Goal: Book appointment/travel/reservation

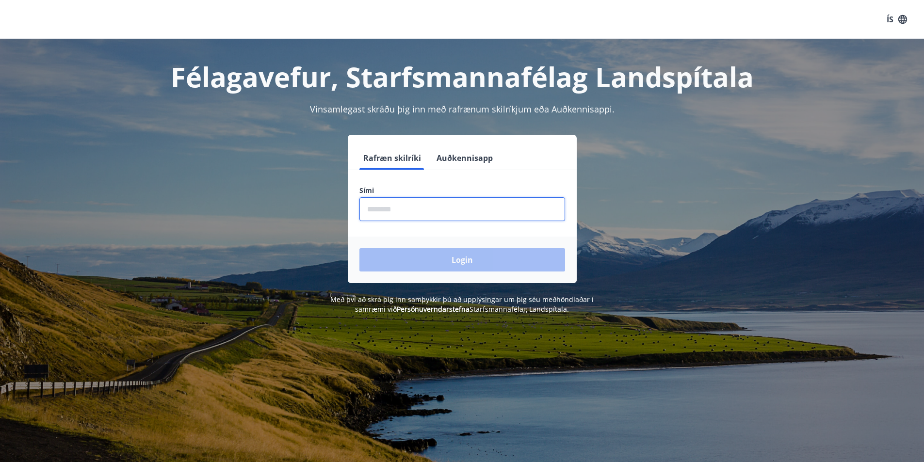
click at [428, 213] on input "phone" at bounding box center [462, 209] width 206 height 24
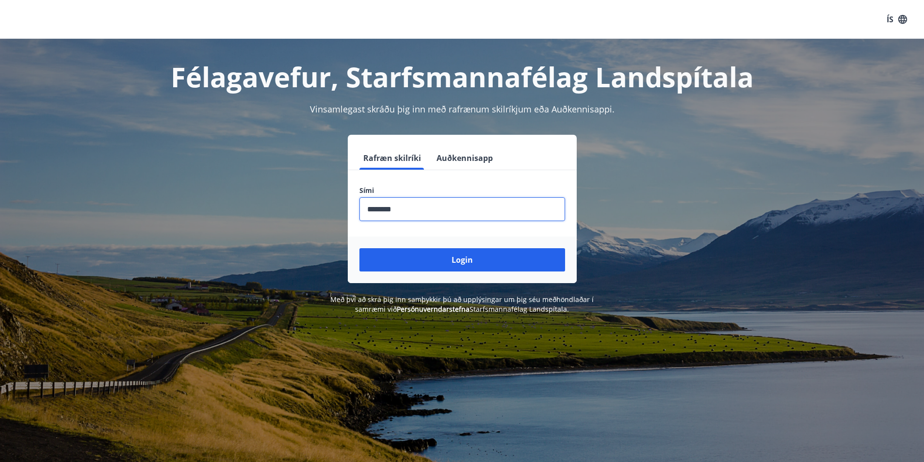
type input "********"
click at [359, 248] on button "Login" at bounding box center [462, 259] width 206 height 23
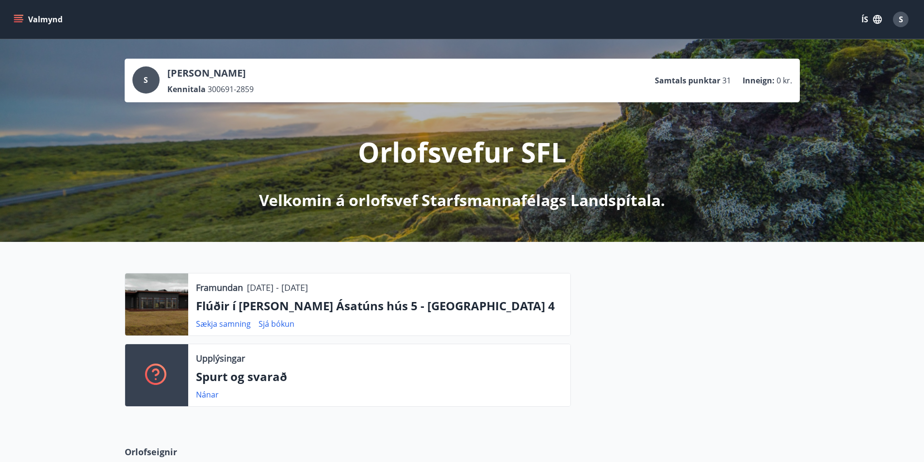
click at [14, 16] on icon "menu" at bounding box center [19, 20] width 10 height 10
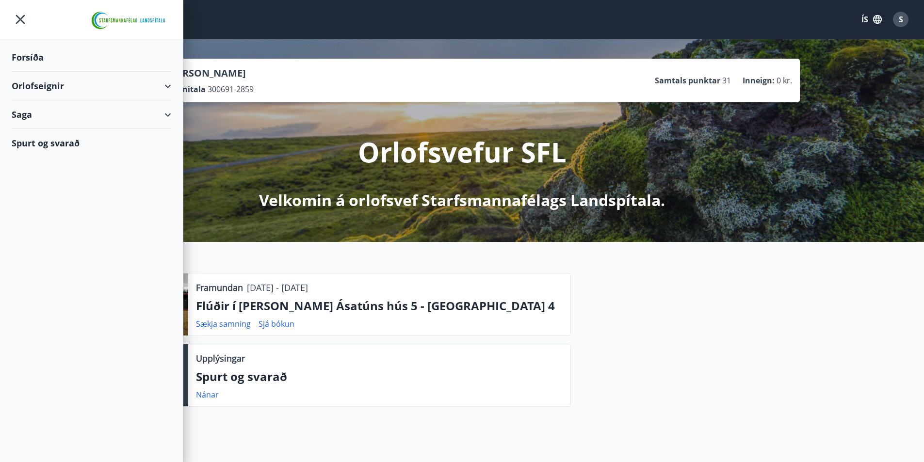
click at [49, 84] on div "Orlofseignir" at bounding box center [92, 86] width 160 height 29
click at [41, 111] on div "Framboð" at bounding box center [91, 110] width 144 height 20
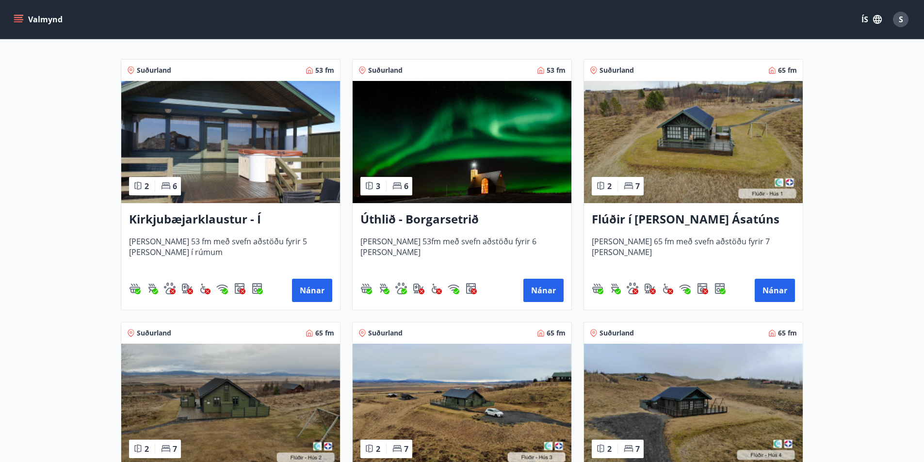
scroll to position [194, 0]
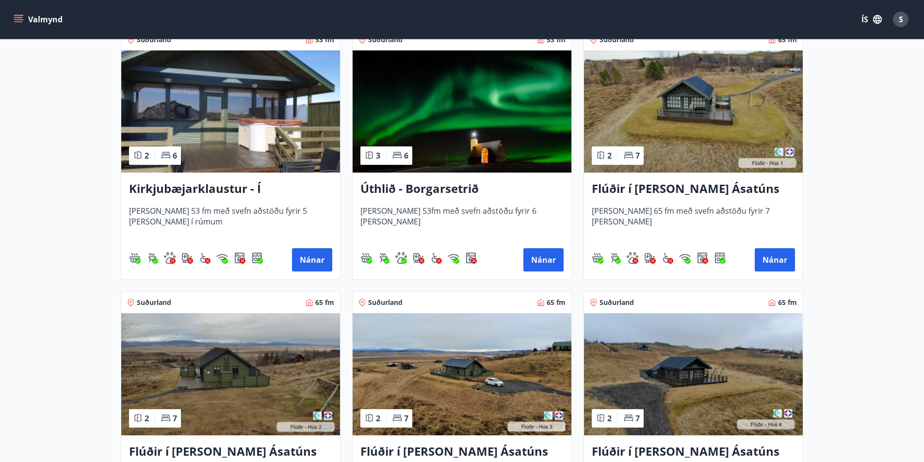
click at [207, 189] on h3 "Kirkjubæjarklaustur - Í [PERSON_NAME] Hæðargarðs" at bounding box center [230, 188] width 203 height 17
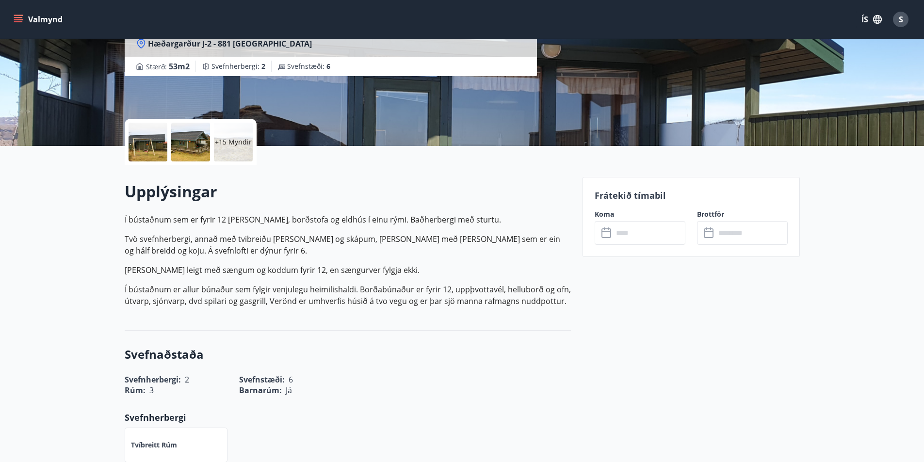
scroll to position [145, 0]
drag, startPoint x: 140, startPoint y: 240, endPoint x: 261, endPoint y: 236, distance: 121.8
click at [261, 236] on p "Tvö svefnherbergi, annað með tvibreiðu [PERSON_NAME] og skápum, [PERSON_NAME] m…" at bounding box center [348, 244] width 446 height 23
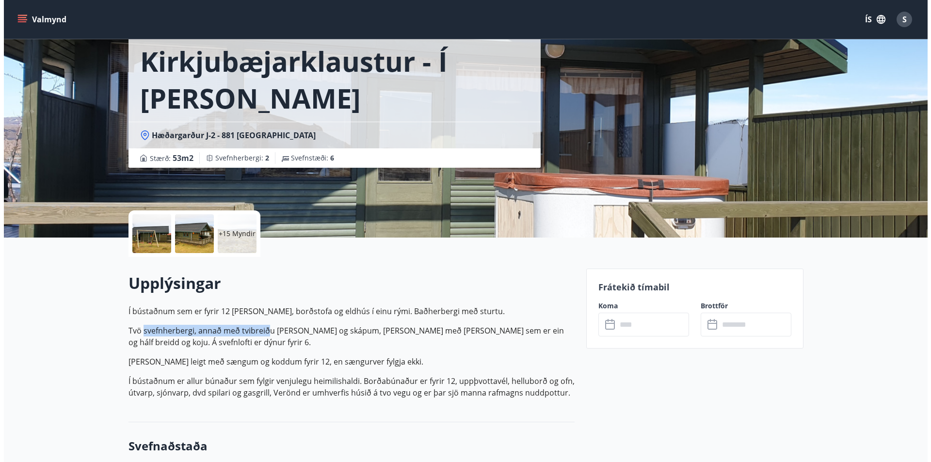
scroll to position [0, 0]
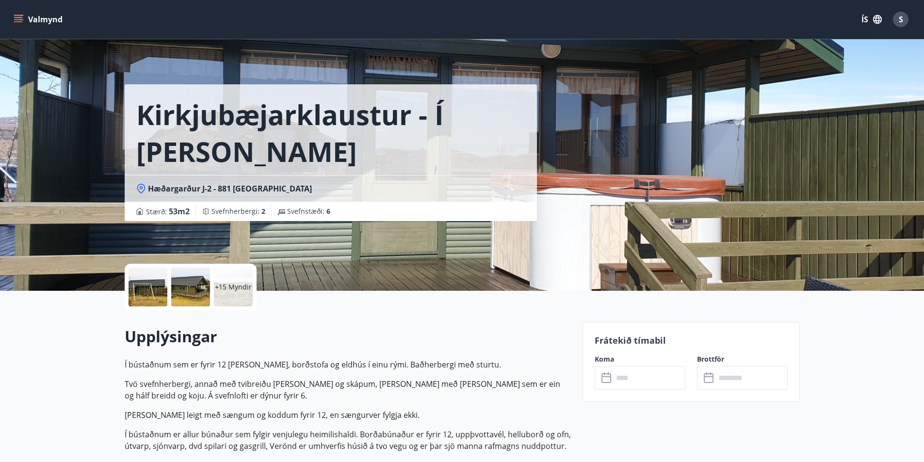
click at [247, 287] on p "+15 Myndir" at bounding box center [233, 287] width 37 height 10
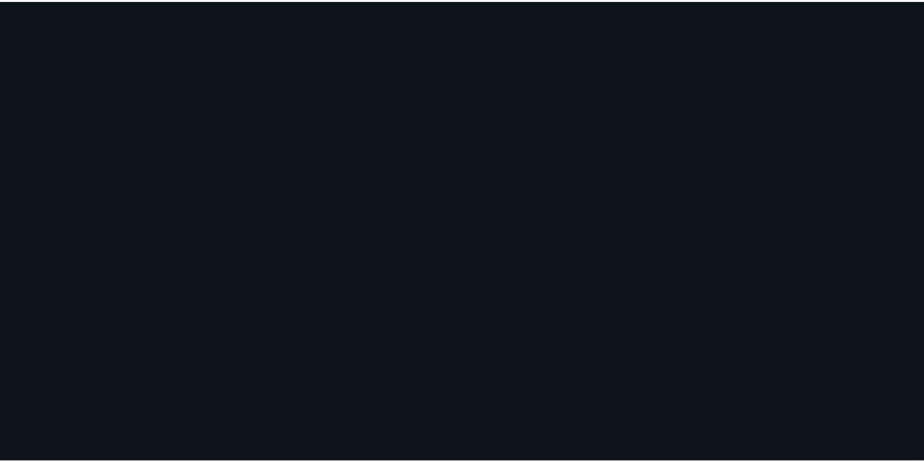
scroll to position [1035, 0]
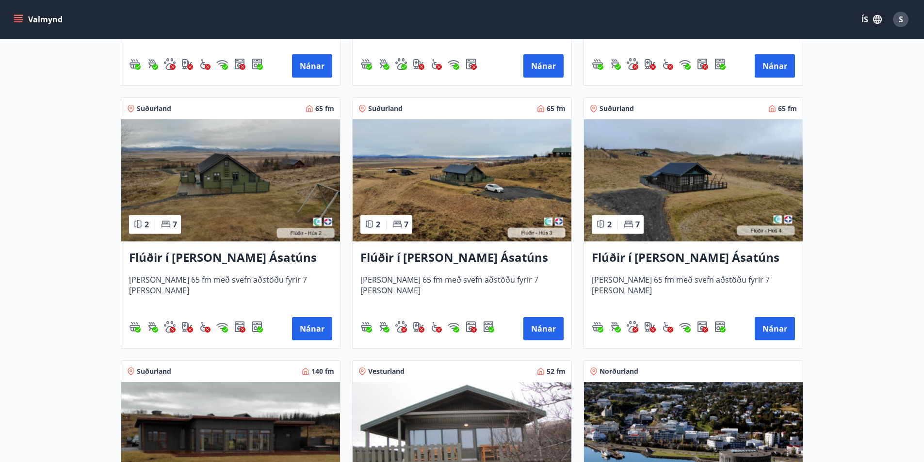
scroll to position [533, 0]
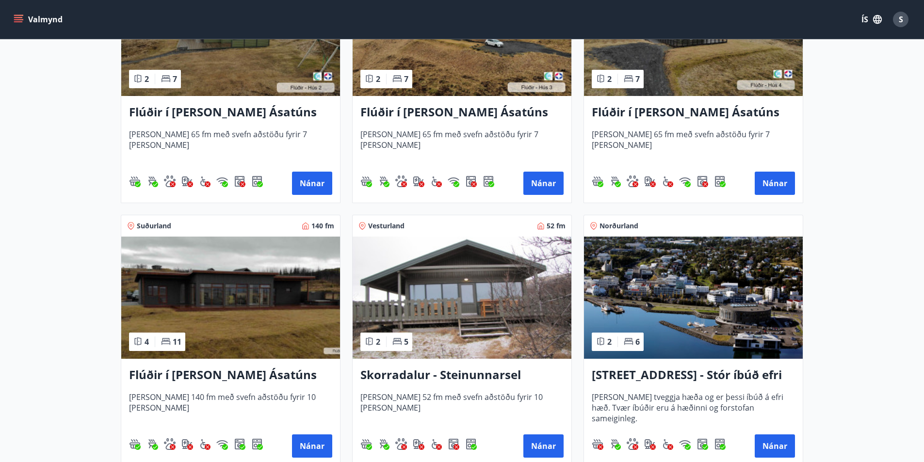
click at [199, 376] on h3 "Flúðir í [PERSON_NAME] Ásatúns hús 5 - [GEOGRAPHIC_DATA] 4" at bounding box center [230, 375] width 203 height 17
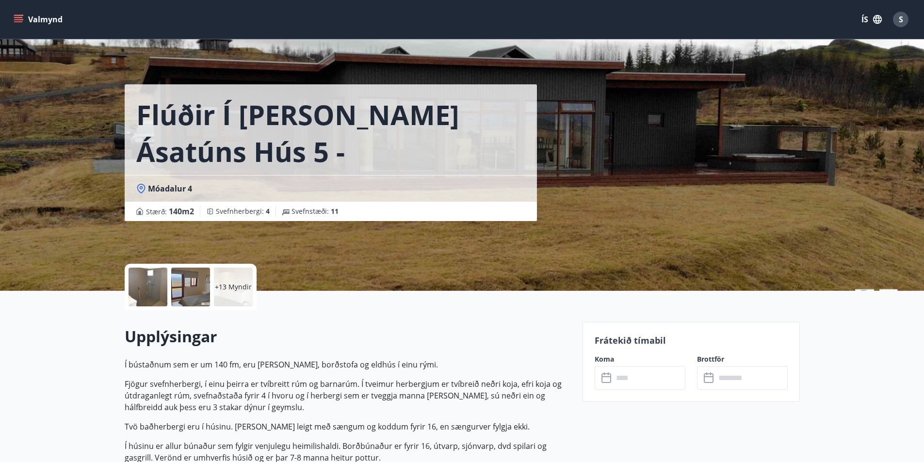
click at [240, 293] on div "+13 Myndir" at bounding box center [233, 287] width 39 height 39
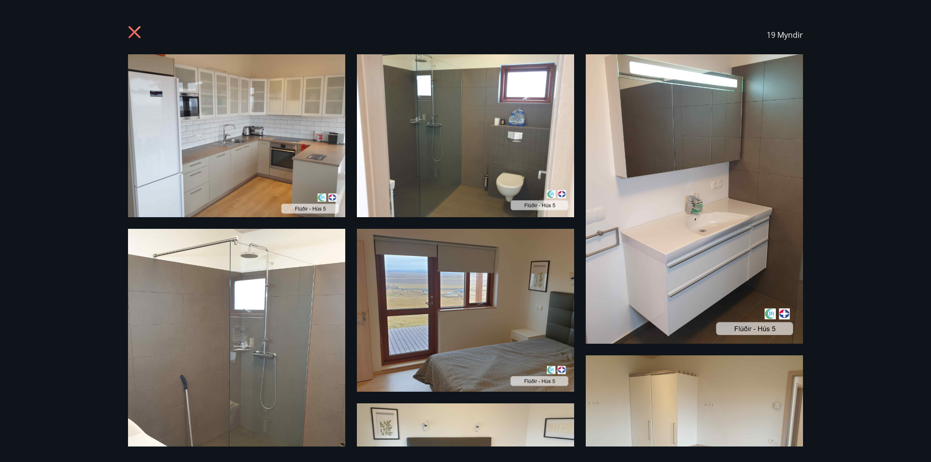
drag, startPoint x: 133, startPoint y: 33, endPoint x: 121, endPoint y: 15, distance: 21.9
click at [133, 32] on icon at bounding box center [135, 32] width 12 height 12
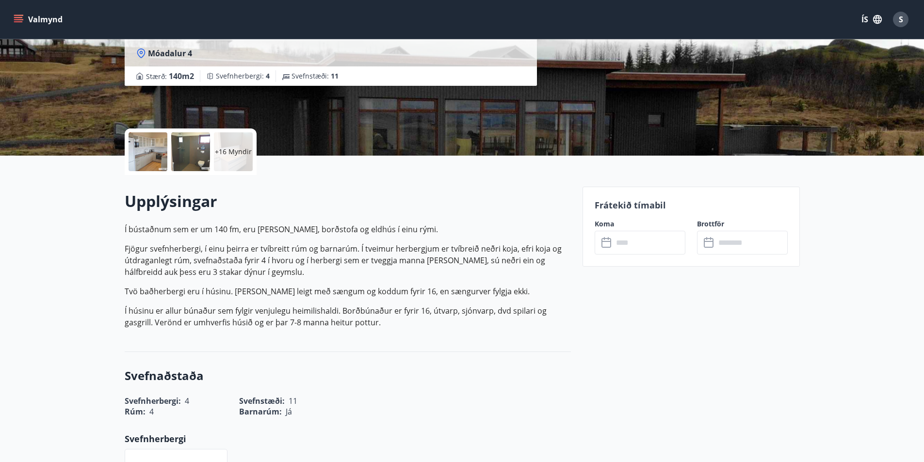
scroll to position [145, 0]
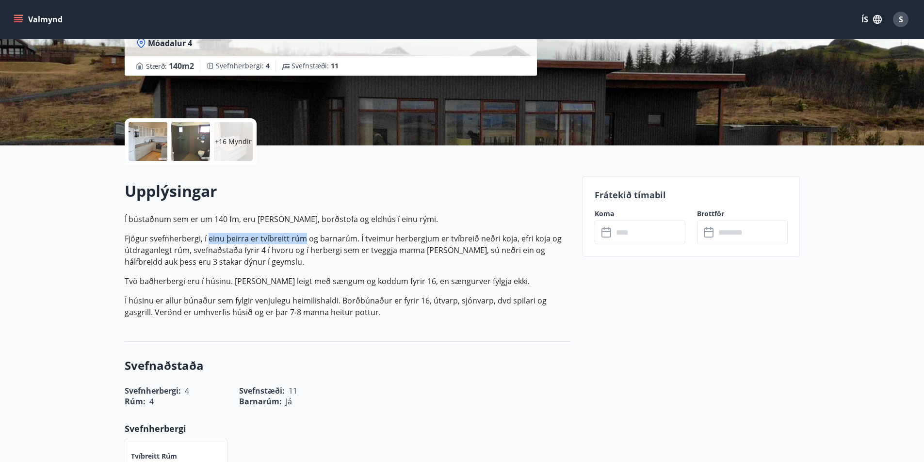
drag, startPoint x: 209, startPoint y: 240, endPoint x: 304, endPoint y: 240, distance: 95.1
click at [304, 240] on p "Fjögur svefnherbergi, í einu þeirra er tvíbreitt rúm og barnarúm. Í tveimur her…" at bounding box center [348, 250] width 446 height 35
drag, startPoint x: 315, startPoint y: 240, endPoint x: 354, endPoint y: 241, distance: 38.8
click at [354, 241] on p "Fjögur svefnherbergi, í einu þeirra er tvíbreitt rúm og barnarúm. Í tveimur her…" at bounding box center [348, 250] width 446 height 35
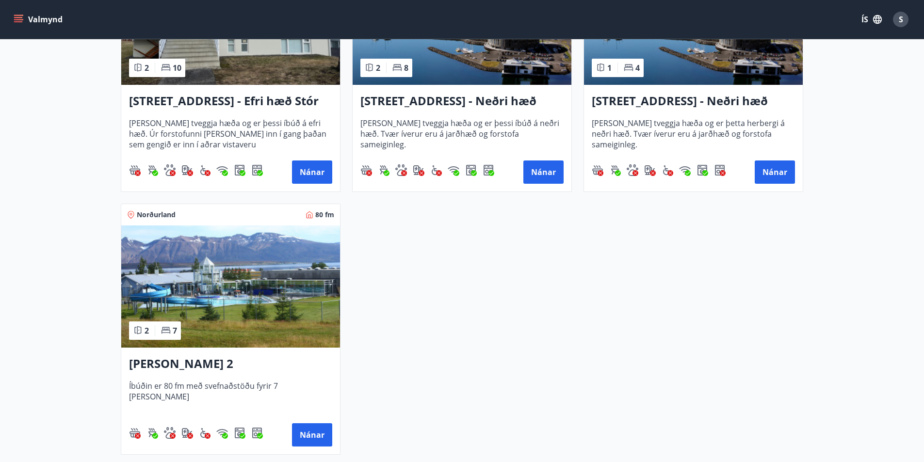
scroll to position [1406, 0]
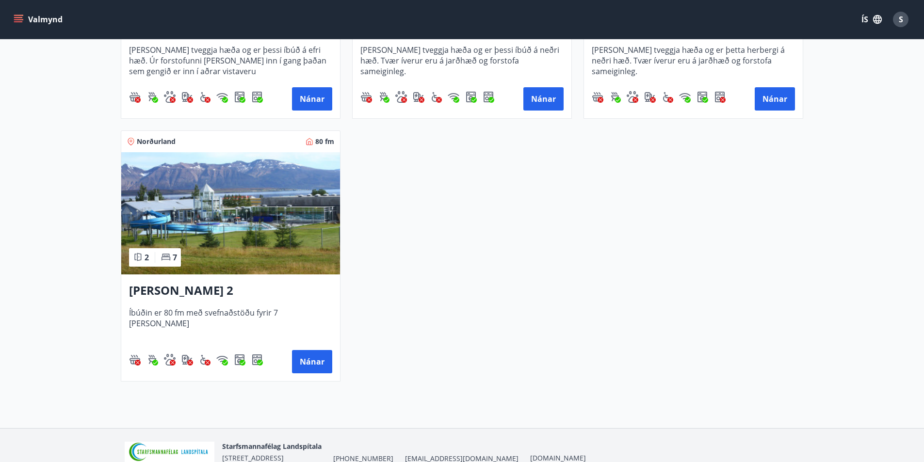
click at [222, 222] on img at bounding box center [230, 213] width 219 height 122
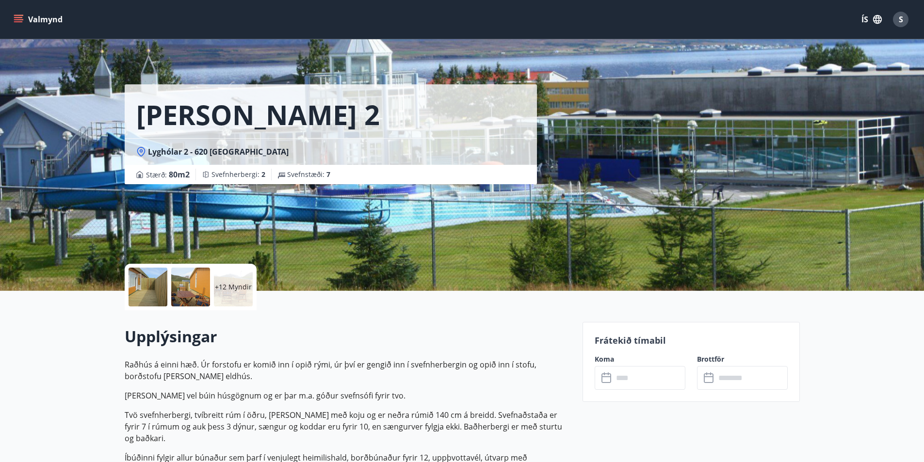
click at [234, 292] on div "+12 Myndir" at bounding box center [233, 287] width 39 height 39
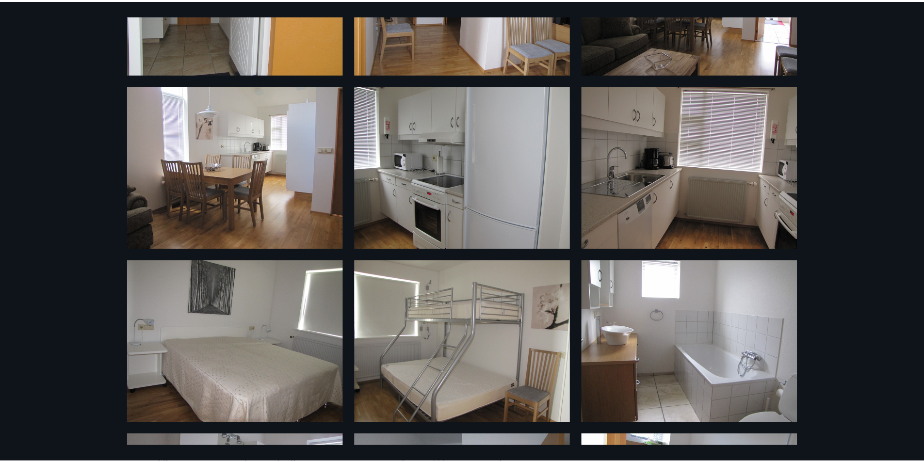
scroll to position [646, 0]
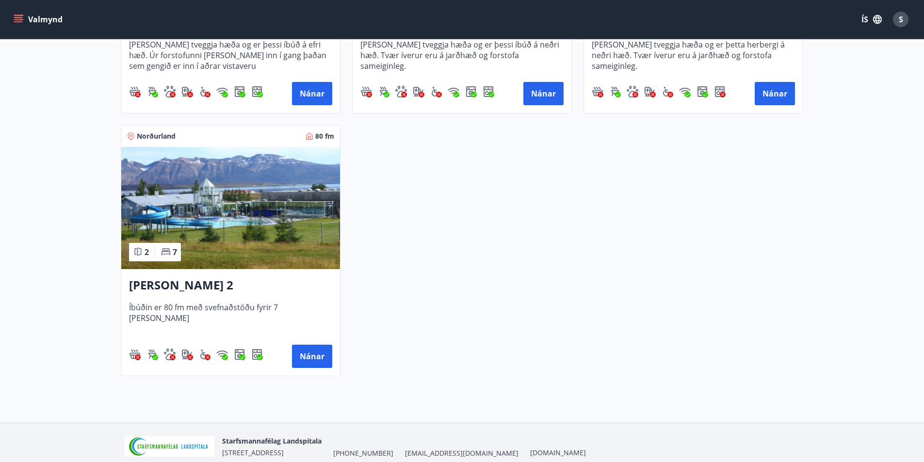
scroll to position [1454, 0]
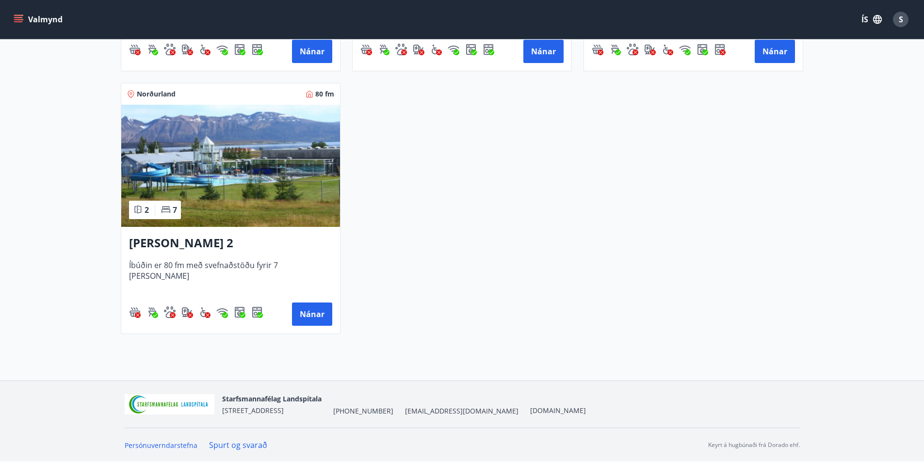
click at [234, 184] on img at bounding box center [230, 166] width 219 height 122
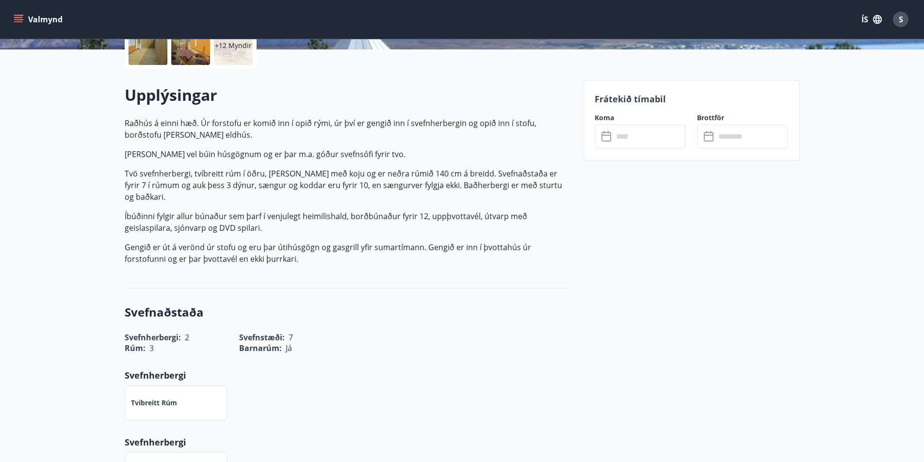
scroll to position [242, 0]
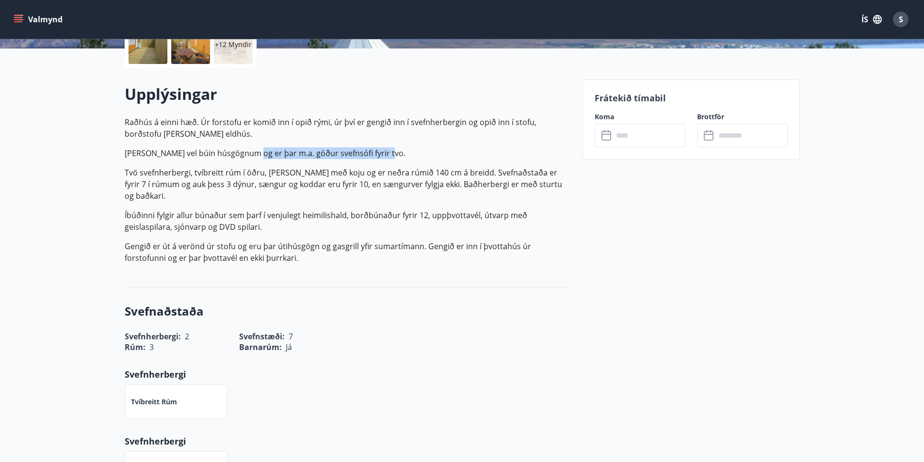
drag, startPoint x: 290, startPoint y: 148, endPoint x: 380, endPoint y: 146, distance: 89.7
click at [380, 146] on p "Raðhús á einni hæð. Úr forstofu er komið inn í opið rými, úr því er gengið inn …" at bounding box center [348, 189] width 446 height 147
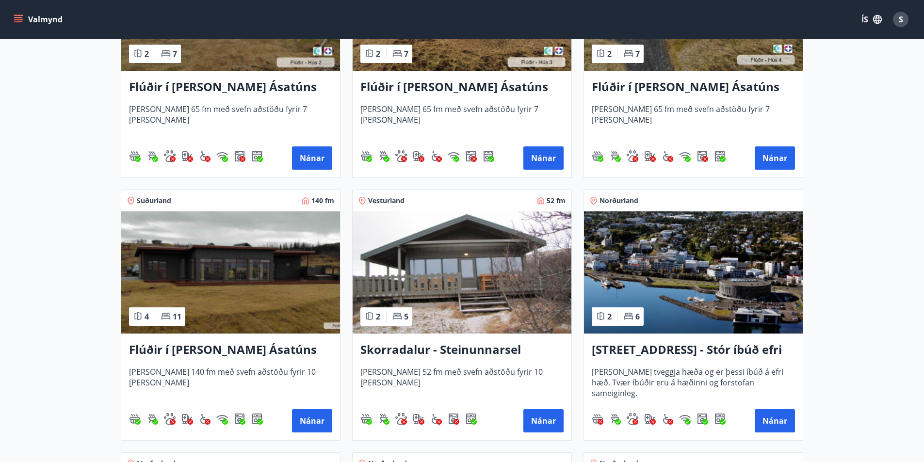
scroll to position [582, 0]
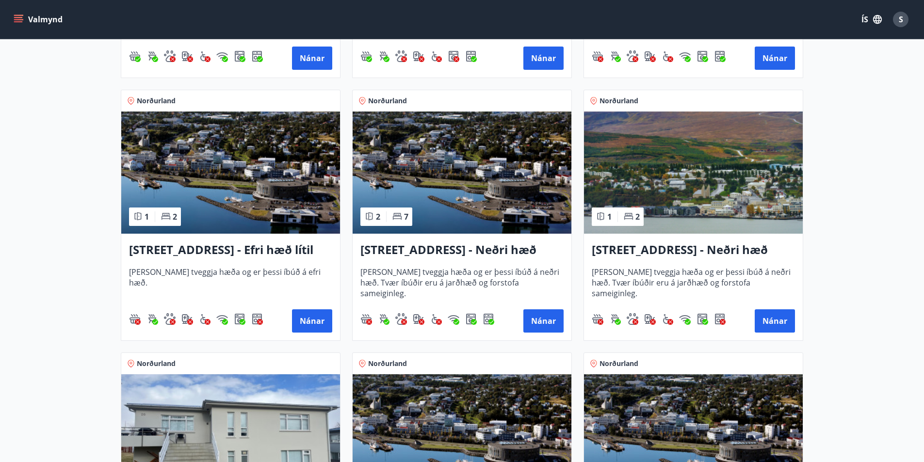
click at [471, 166] on img at bounding box center [462, 173] width 219 height 122
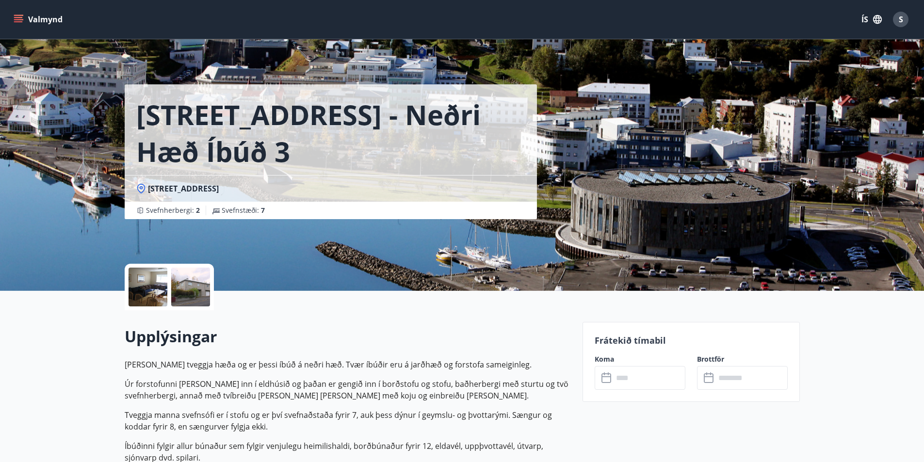
click at [200, 296] on div at bounding box center [190, 287] width 39 height 39
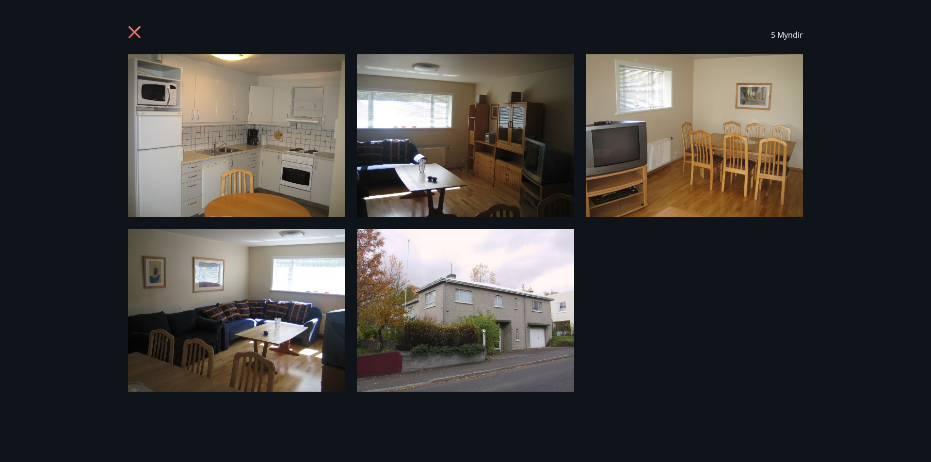
click at [139, 32] on icon at bounding box center [136, 34] width 16 height 16
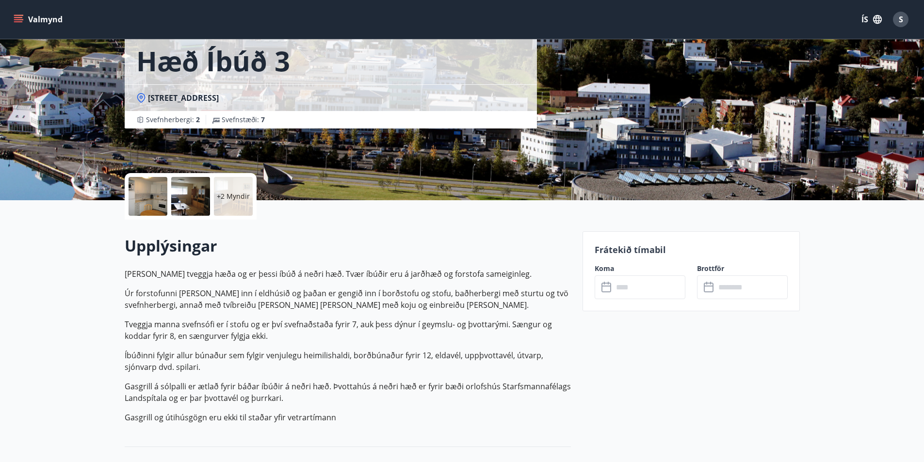
scroll to position [194, 0]
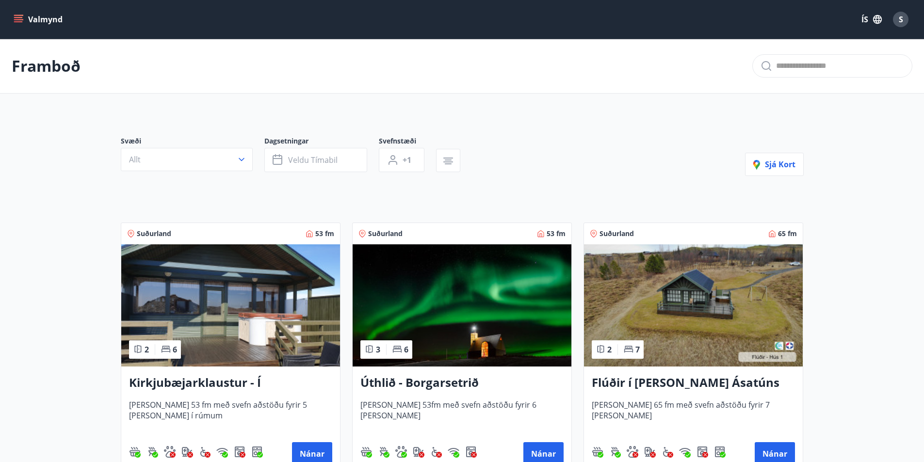
click at [289, 324] on img at bounding box center [230, 305] width 219 height 122
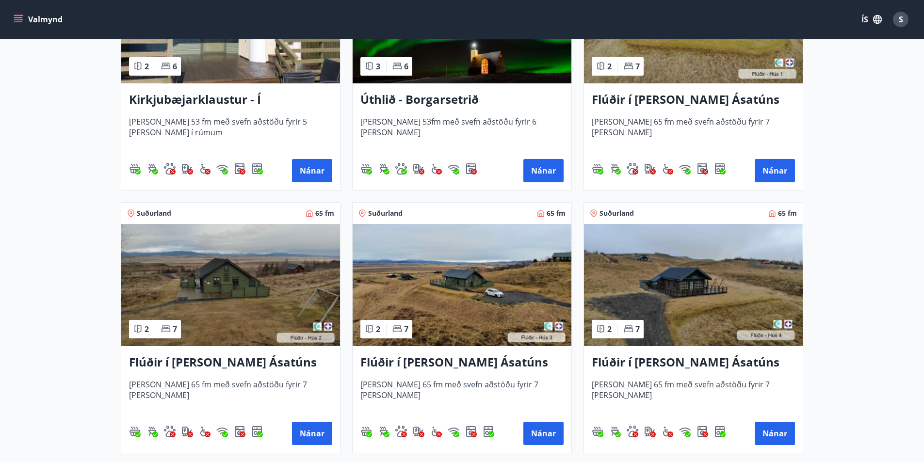
scroll to position [291, 0]
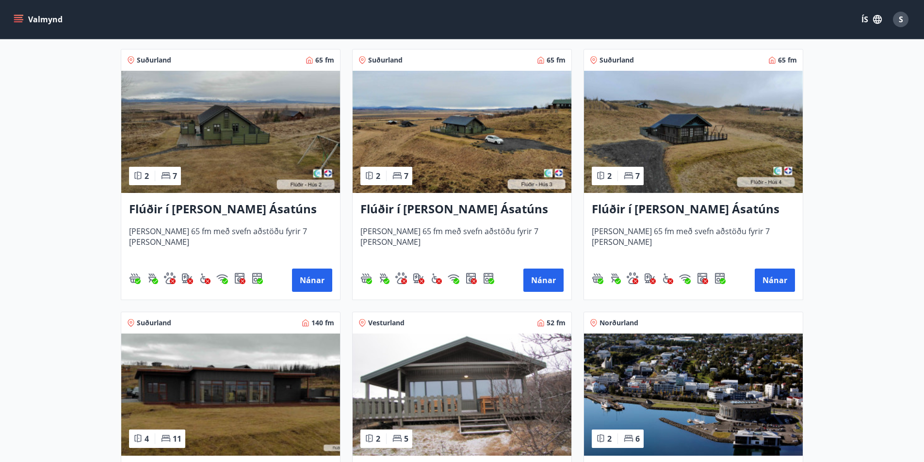
click at [479, 158] on img at bounding box center [462, 132] width 219 height 122
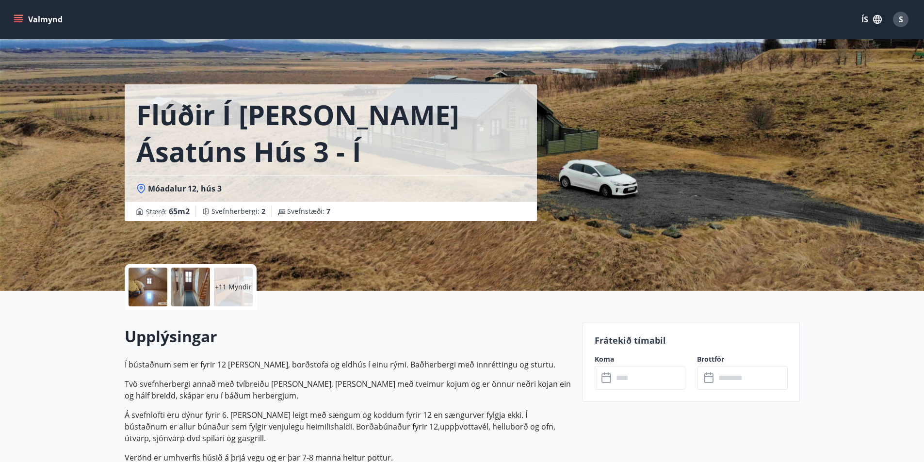
click at [244, 289] on p "+11 Myndir" at bounding box center [233, 287] width 37 height 10
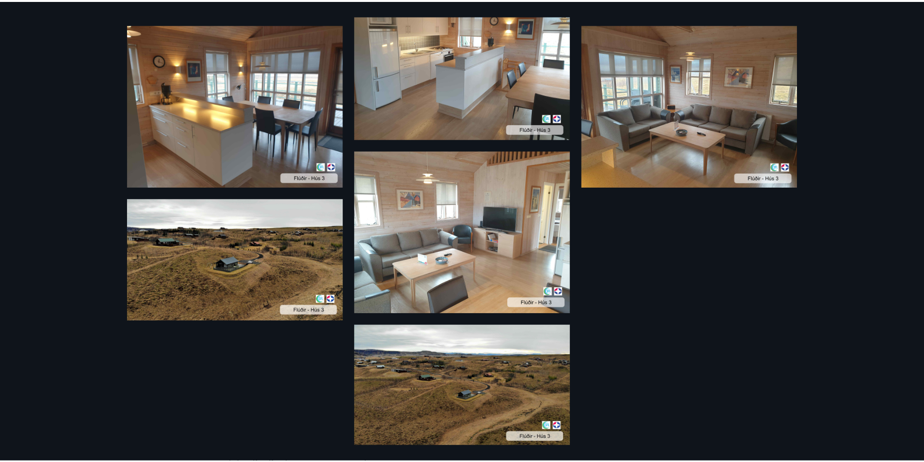
scroll to position [732, 0]
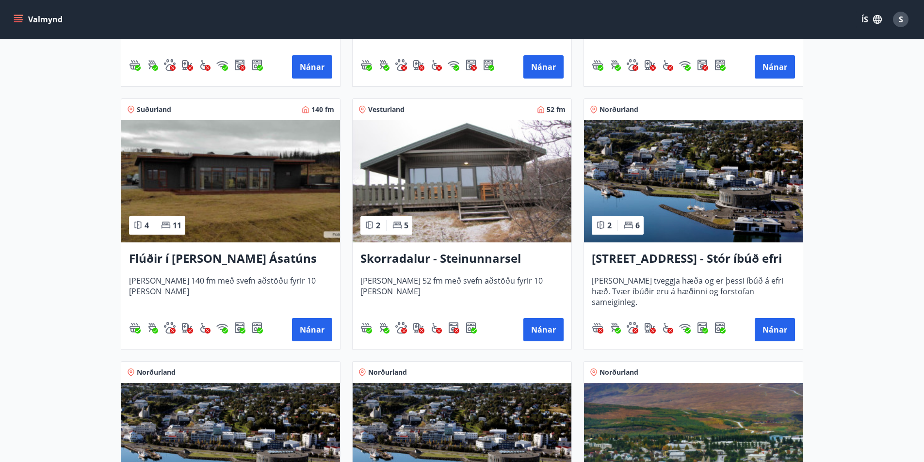
scroll to position [679, 0]
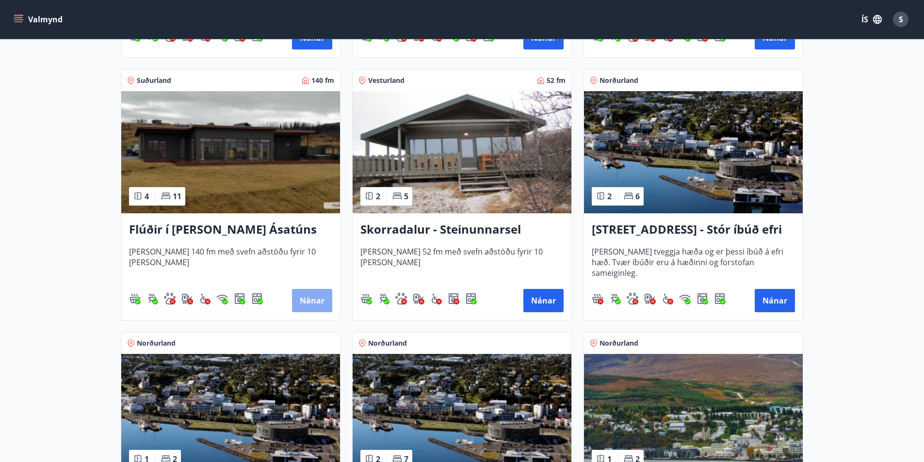
click at [316, 304] on button "Nánar" at bounding box center [312, 300] width 40 height 23
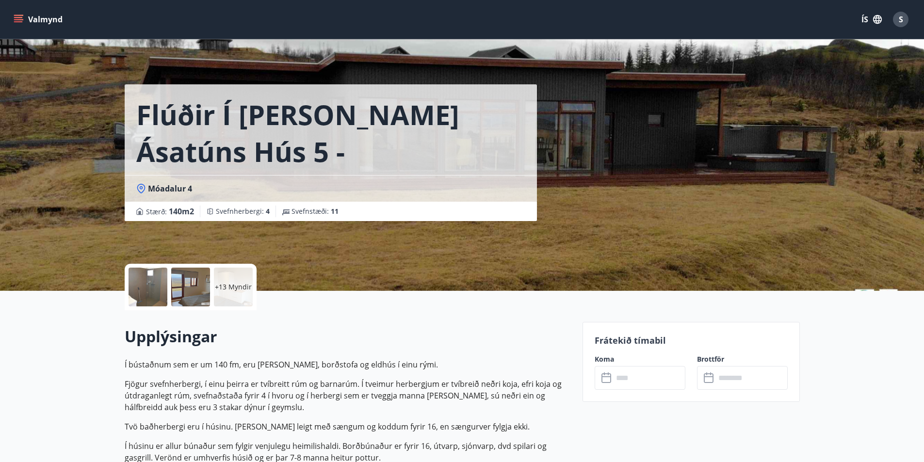
click at [613, 338] on p "Frátekið tímabil" at bounding box center [691, 340] width 193 height 13
click at [16, 17] on icon "menu" at bounding box center [18, 17] width 9 height 1
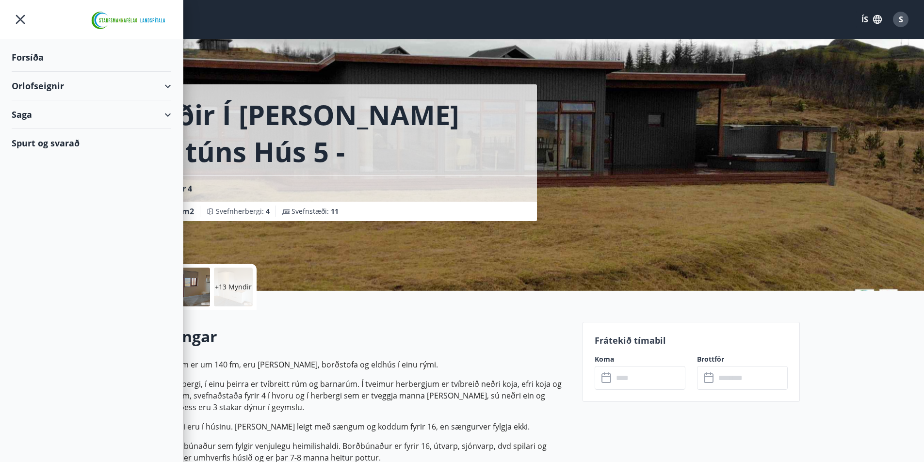
click at [164, 84] on div "Orlofseignir" at bounding box center [92, 86] width 160 height 29
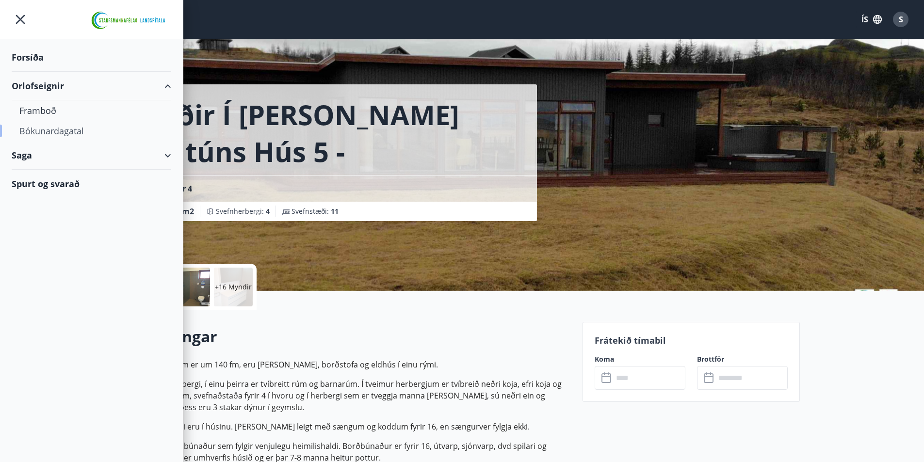
click at [60, 136] on div "Bókunardagatal" at bounding box center [91, 131] width 144 height 20
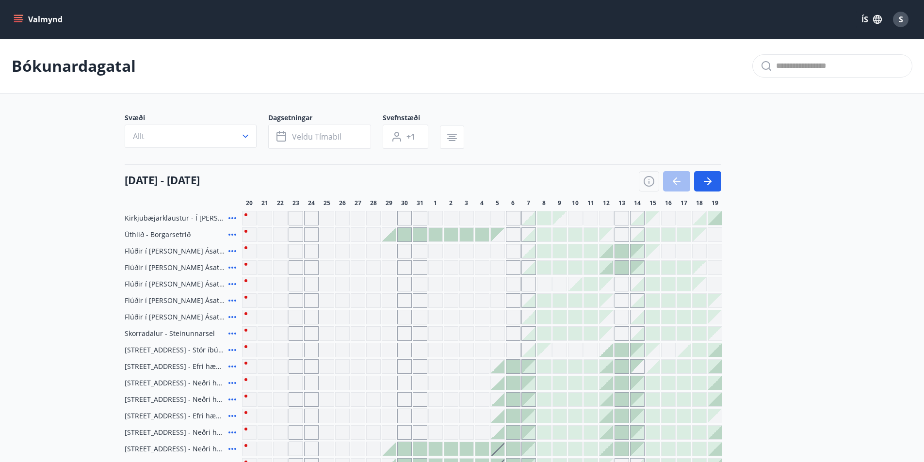
click at [229, 317] on icon at bounding box center [232, 317] width 8 height 2
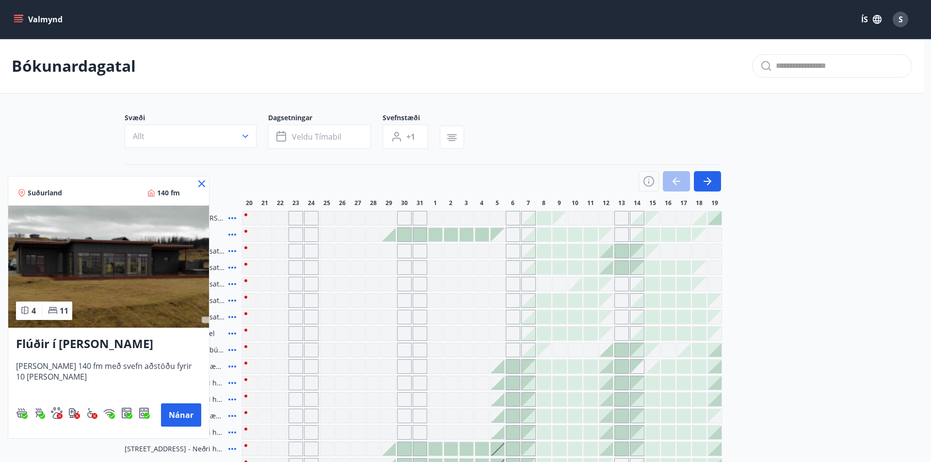
click at [200, 184] on icon at bounding box center [202, 184] width 12 height 12
click at [200, 184] on h4 "[DATE] - [DATE]" at bounding box center [162, 180] width 75 height 15
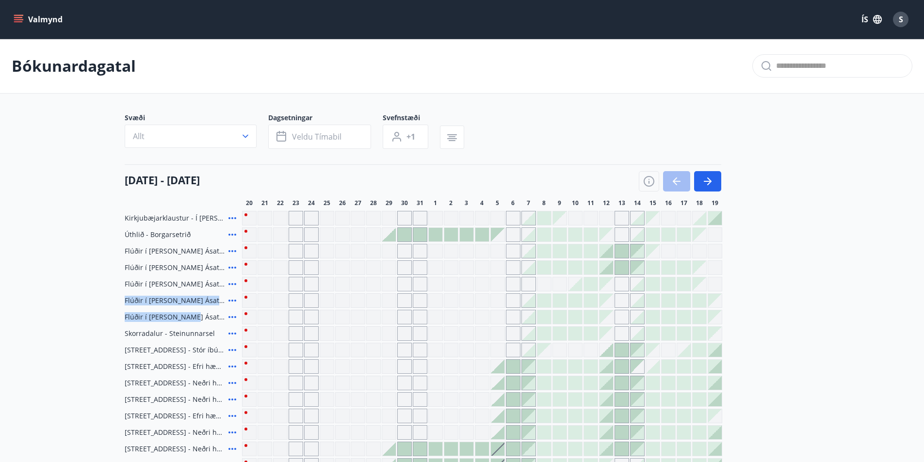
drag, startPoint x: 234, startPoint y: 317, endPoint x: 577, endPoint y: 292, distance: 343.3
click at [577, 290] on div "Kirkjubæjarklaustur - Í [PERSON_NAME] Hæðargarðs Úthlið - Borgarsetrið Flúðir í…" at bounding box center [462, 342] width 675 height 262
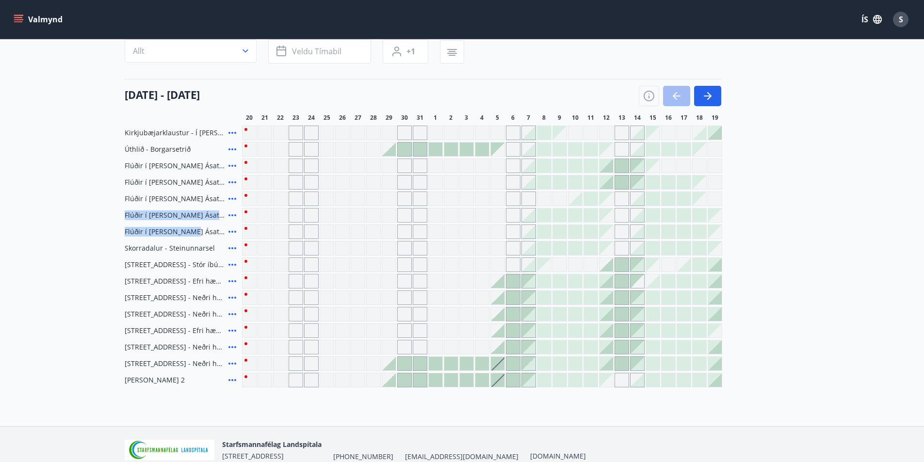
scroll to position [34, 0]
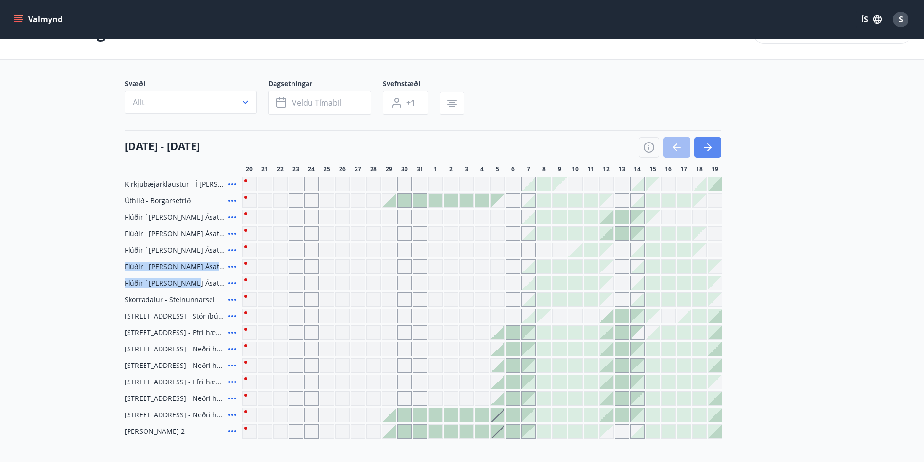
click at [706, 150] on icon "button" at bounding box center [708, 148] width 12 height 12
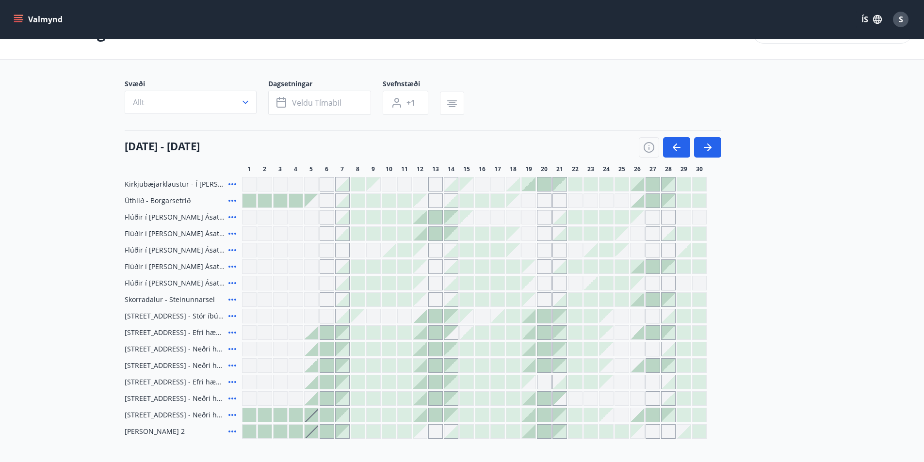
click at [345, 282] on div at bounding box center [343, 283] width 14 height 14
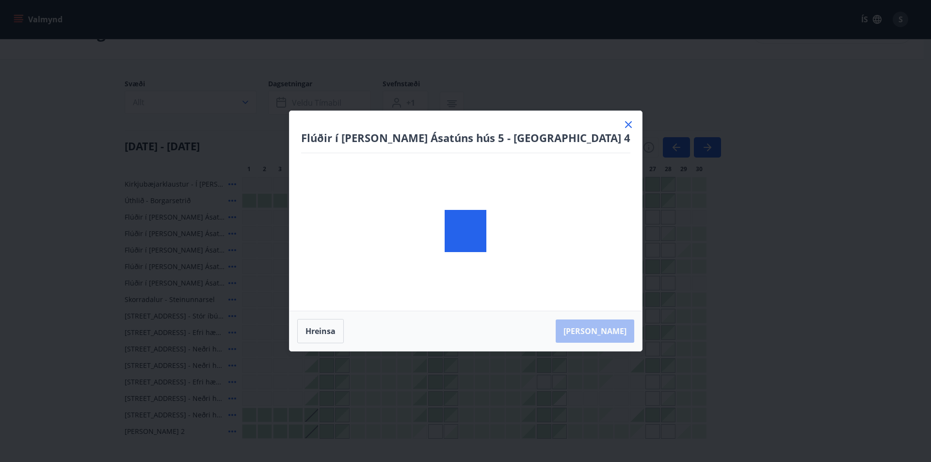
click at [355, 282] on body "Valmynd ÍS S Bókunardagatal Svæði Allt Dagsetningar Veldu tímabil Svefnstæði +1…" at bounding box center [465, 262] width 931 height 592
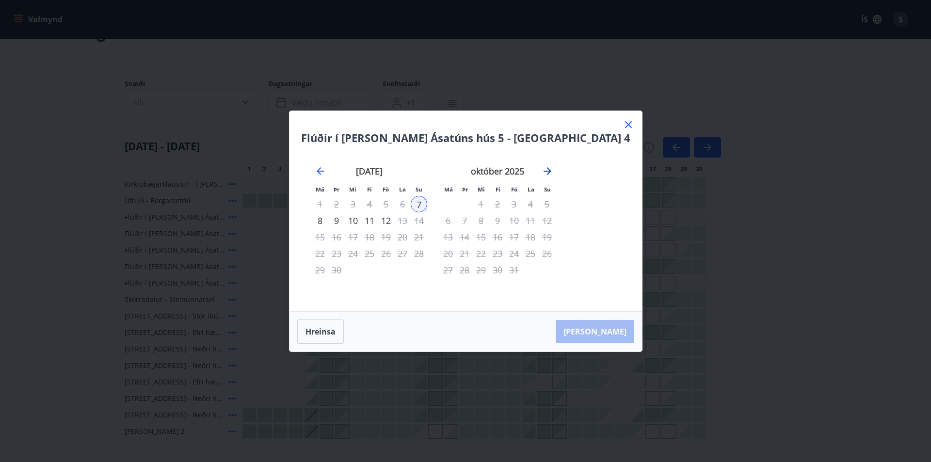
click at [551, 172] on icon "Move forward to switch to the next month." at bounding box center [548, 171] width 8 height 8
click at [623, 120] on icon at bounding box center [629, 125] width 12 height 12
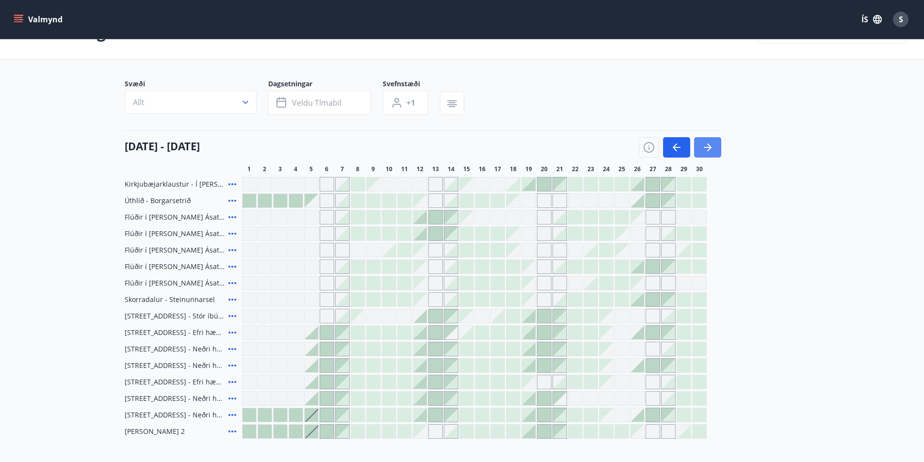
click at [710, 150] on icon "button" at bounding box center [708, 148] width 12 height 12
